Goal: Connect with others: Connect with others

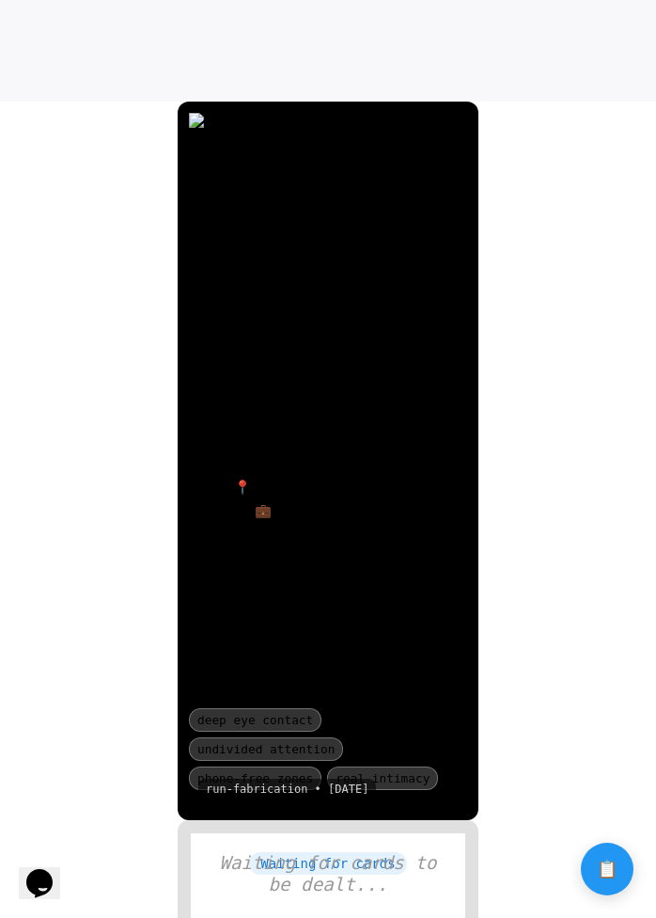
scroll to position [814, 0]
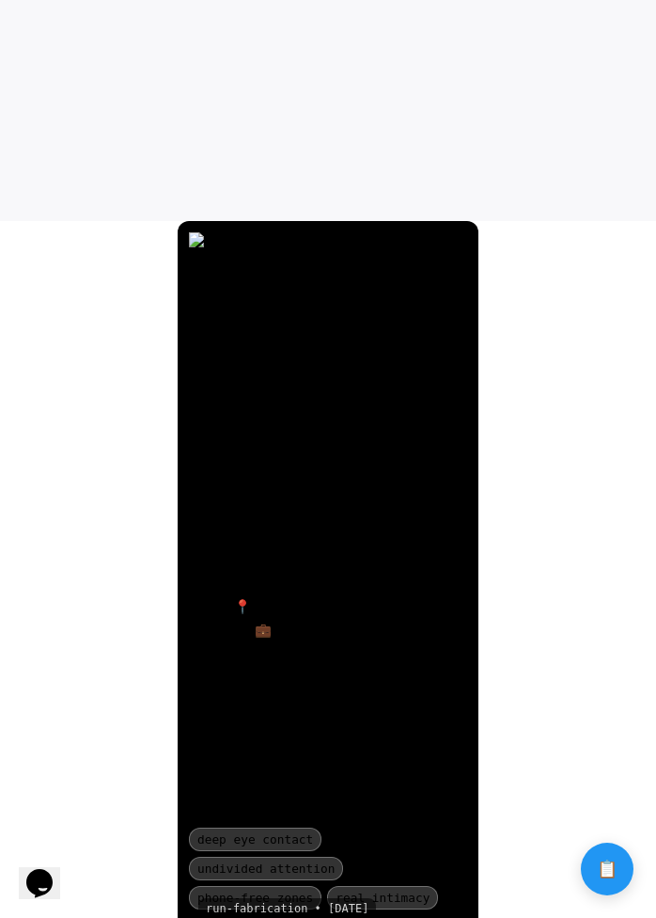
scroll to position [775, 0]
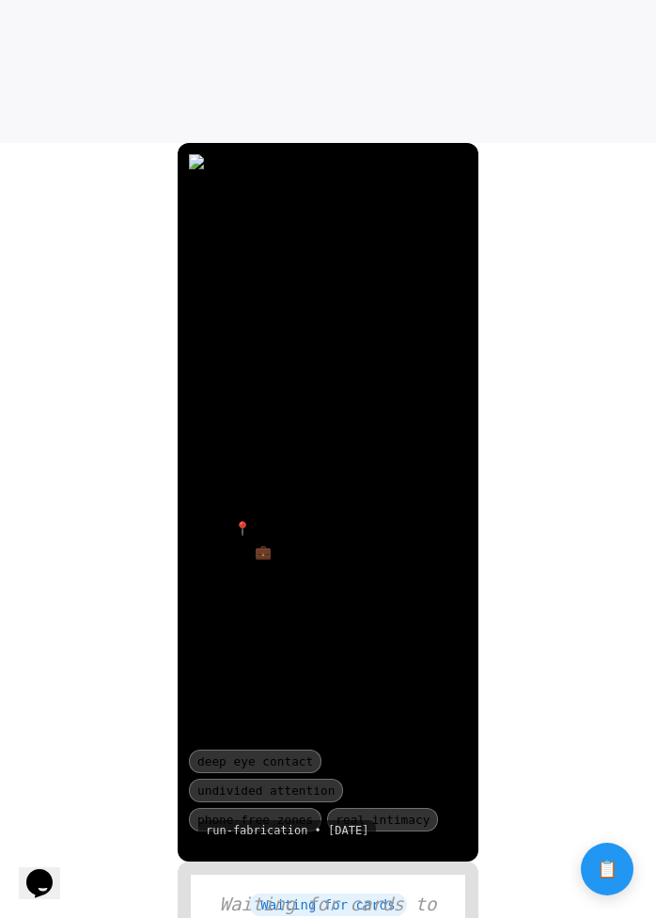
drag, startPoint x: 385, startPoint y: 293, endPoint x: 468, endPoint y: 291, distance: 83.7
click at [468, 291] on div "King of Red - Fully Present and Connecting - Domo 📍 Connection Specialist 💼 Hum…" at bounding box center [328, 502] width 301 height 718
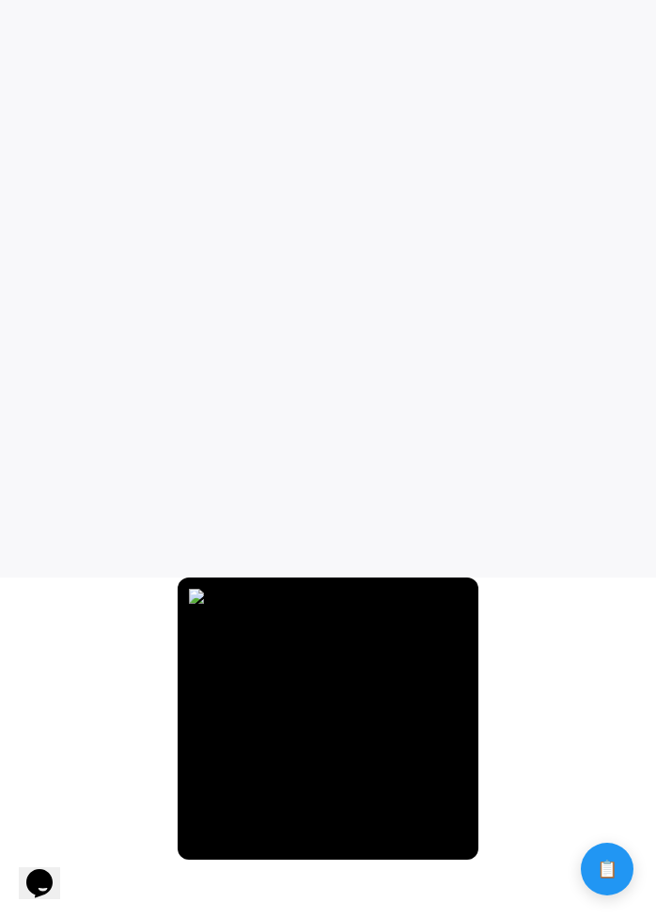
scroll to position [767, 0]
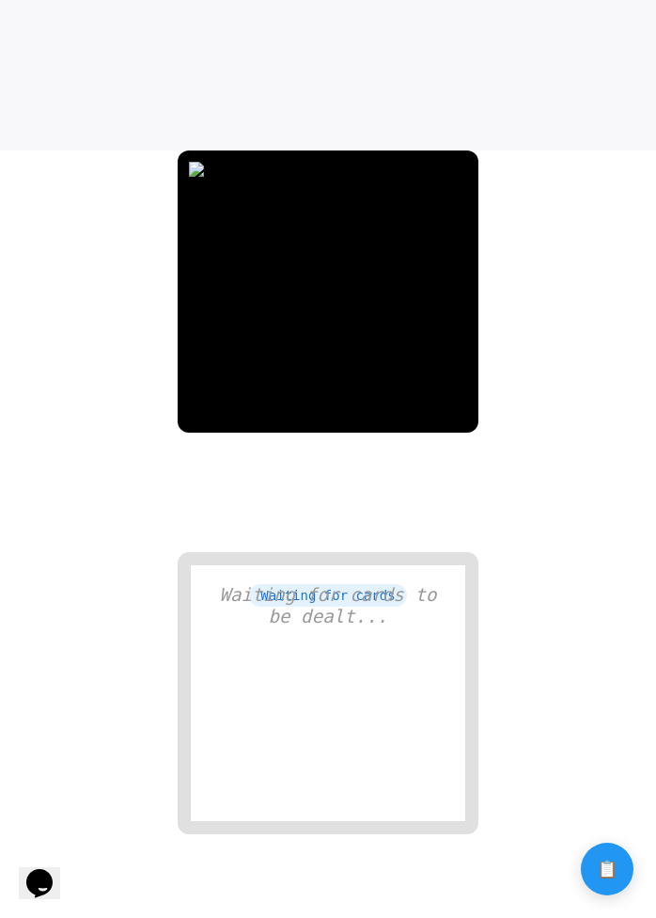
click at [533, 182] on body at bounding box center [328, 93] width 656 height 1720
